Goal: Task Accomplishment & Management: Manage account settings

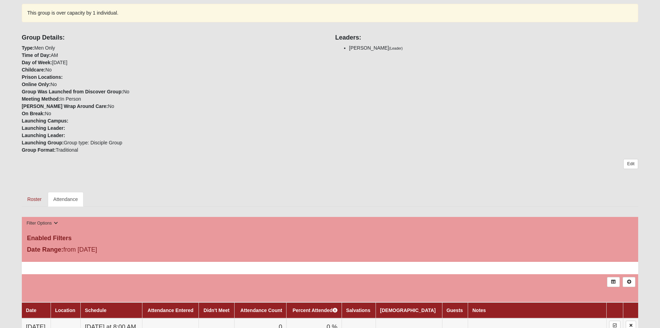
scroll to position [208, 0]
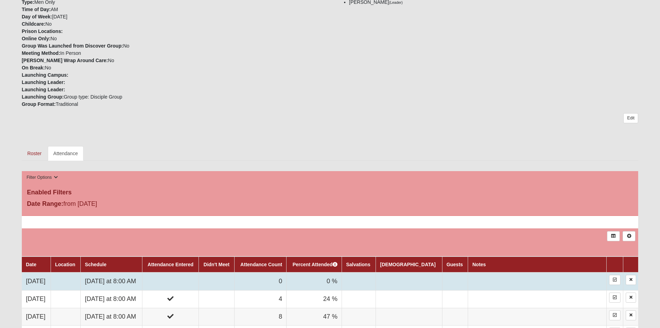
click at [186, 279] on td at bounding box center [170, 281] width 56 height 18
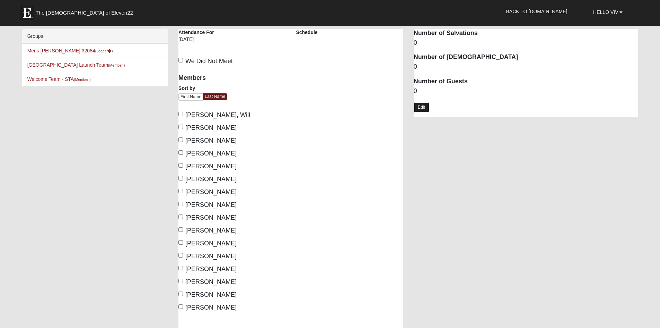
click at [425, 107] on link "Edit" at bounding box center [422, 107] width 16 height 10
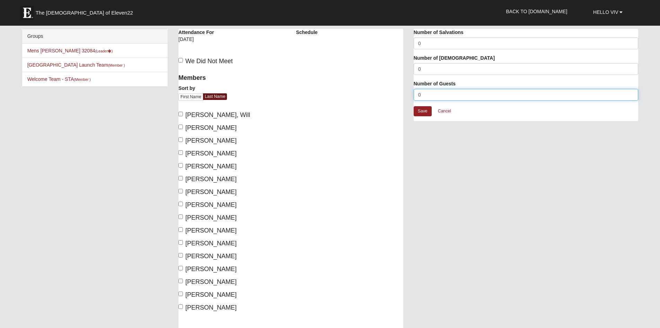
drag, startPoint x: 431, startPoint y: 96, endPoint x: 410, endPoint y: 95, distance: 21.2
click at [410, 95] on div "Attendance Occurrence Attributes Number of Salvations 0 Number of Baptisms 0 Nu…" at bounding box center [526, 78] width 235 height 99
type input "1"
click at [425, 111] on link "Save" at bounding box center [423, 111] width 18 height 10
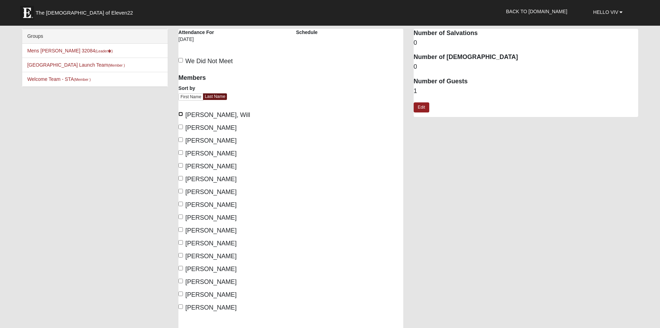
click at [181, 114] on input "Bookhout, Will" at bounding box center [181, 114] width 5 height 5
checkbox input "true"
click at [181, 165] on input "Coccoluto, Joe" at bounding box center [181, 165] width 5 height 5
checkbox input "true"
click at [180, 178] on input "DellaVecchia, Peter" at bounding box center [181, 178] width 5 height 5
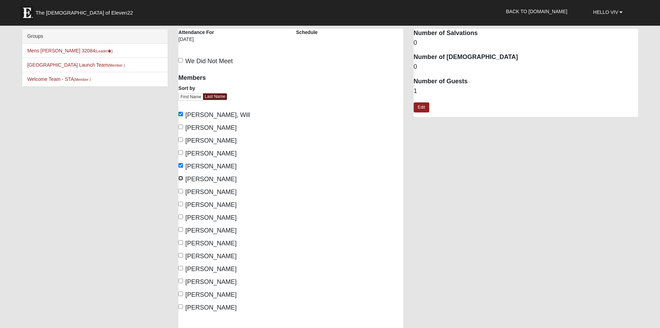
checkbox input "true"
click at [179, 190] on input "Helwig, Viv" at bounding box center [181, 191] width 5 height 5
checkbox input "true"
click at [181, 230] on input "McArthur, Chuck" at bounding box center [181, 229] width 5 height 5
checkbox input "true"
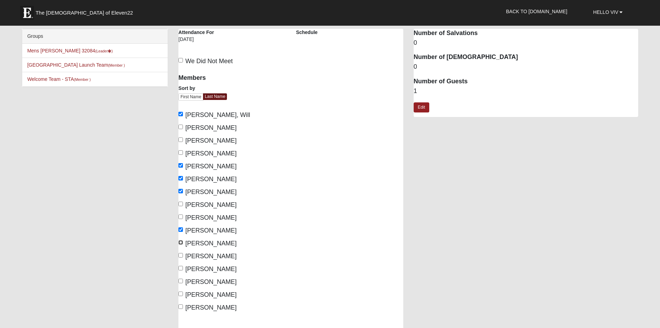
click at [182, 241] on input "Osborne, Sam" at bounding box center [181, 242] width 5 height 5
checkbox input "true"
click at [180, 293] on input "Voguit, Steve" at bounding box center [181, 293] width 5 height 5
checkbox input "true"
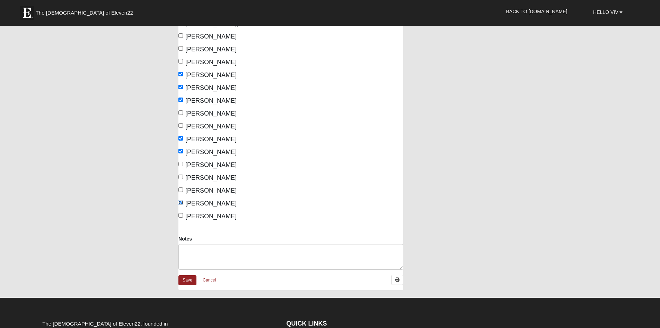
scroll to position [104, 0]
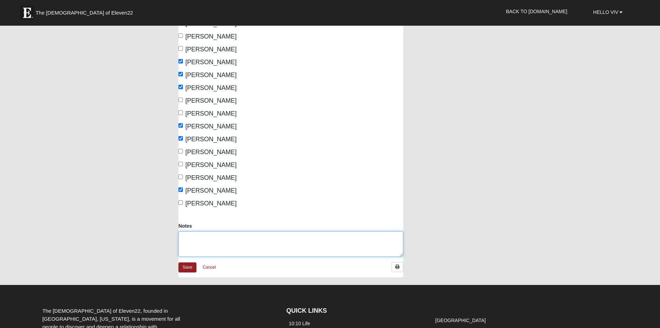
click at [221, 236] on textarea "Notes" at bounding box center [291, 244] width 225 height 26
type textarea "Michael Chancellor as guest"
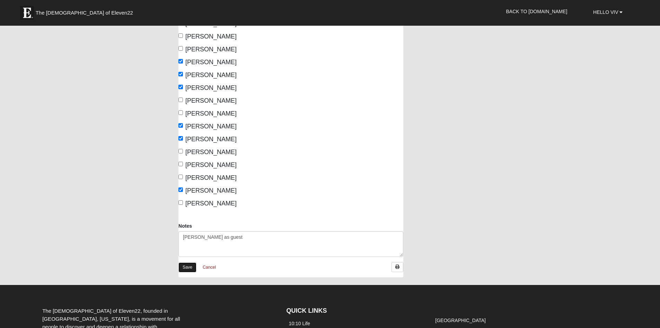
click at [189, 266] on link "Save" at bounding box center [188, 267] width 18 height 10
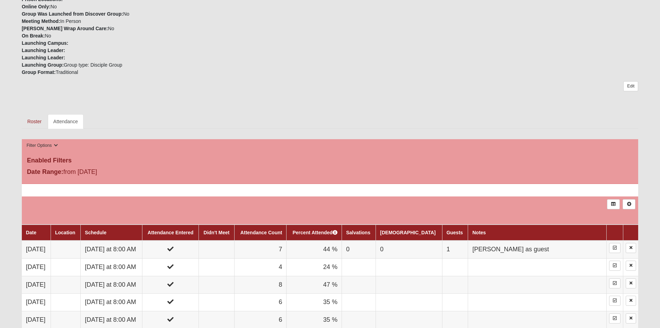
scroll to position [243, 0]
